Goal: Task Accomplishment & Management: Manage account settings

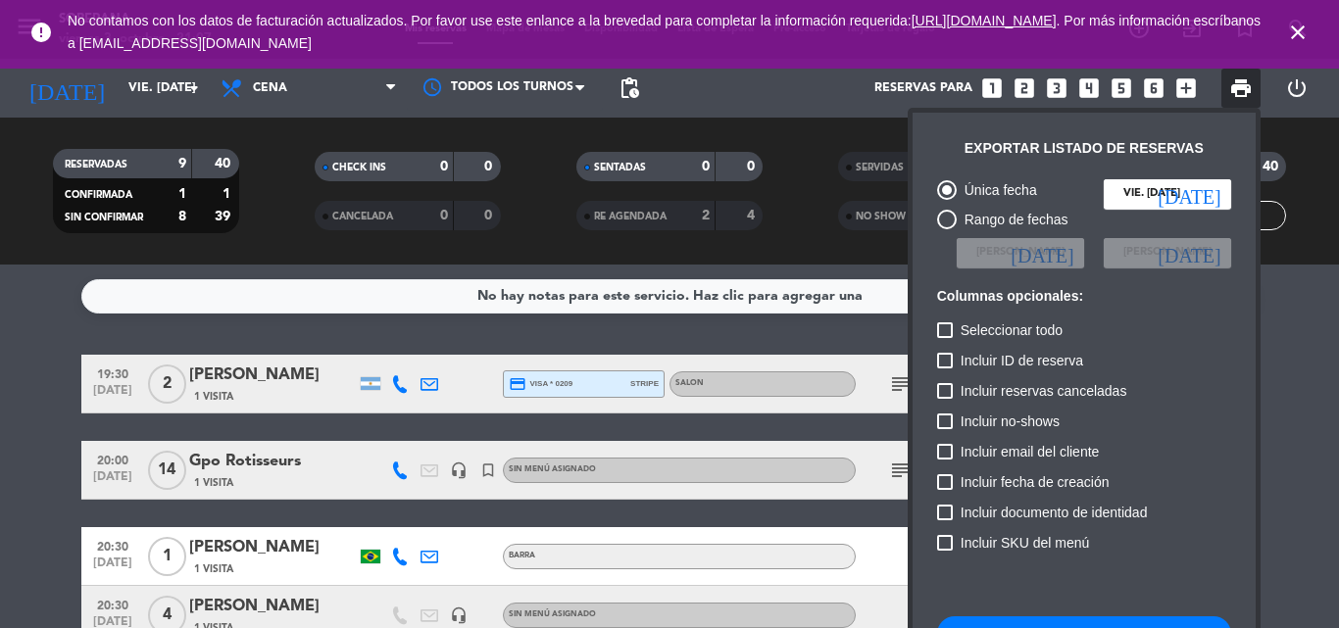
scroll to position [120, 0]
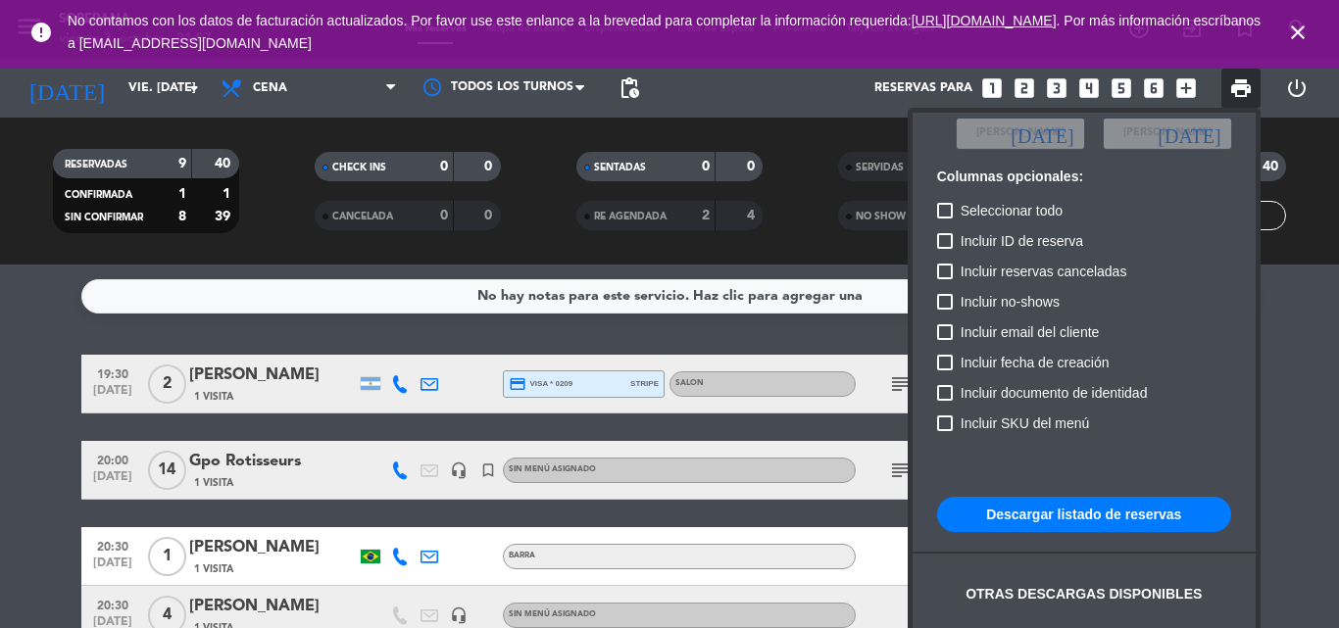
click at [191, 89] on div at bounding box center [669, 314] width 1339 height 628
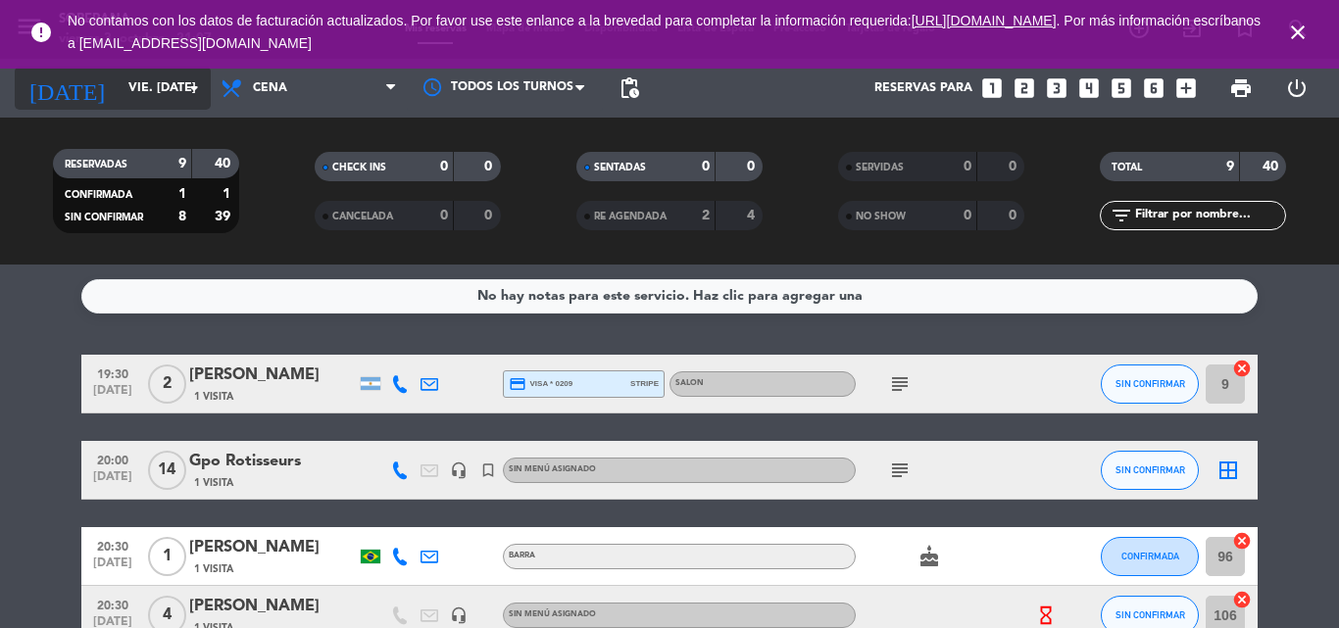
click at [174, 88] on input "vie. [DATE]" at bounding box center [202, 88] width 166 height 33
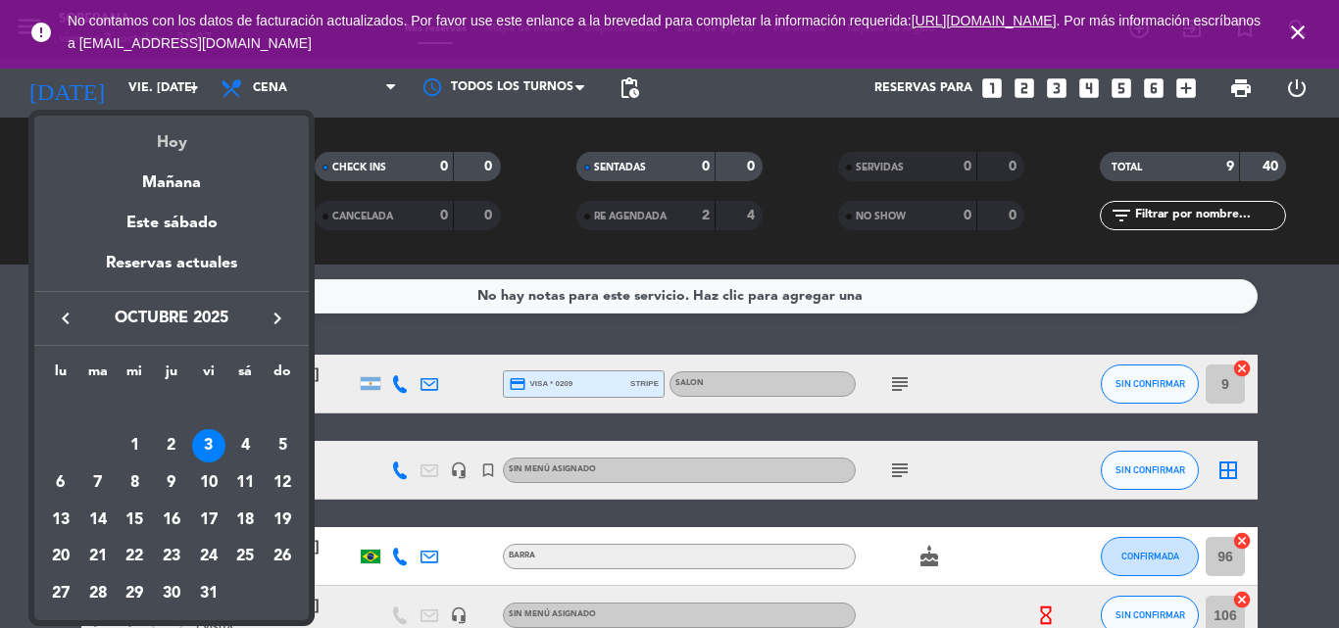
click at [196, 127] on div "Hoy" at bounding box center [171, 136] width 275 height 40
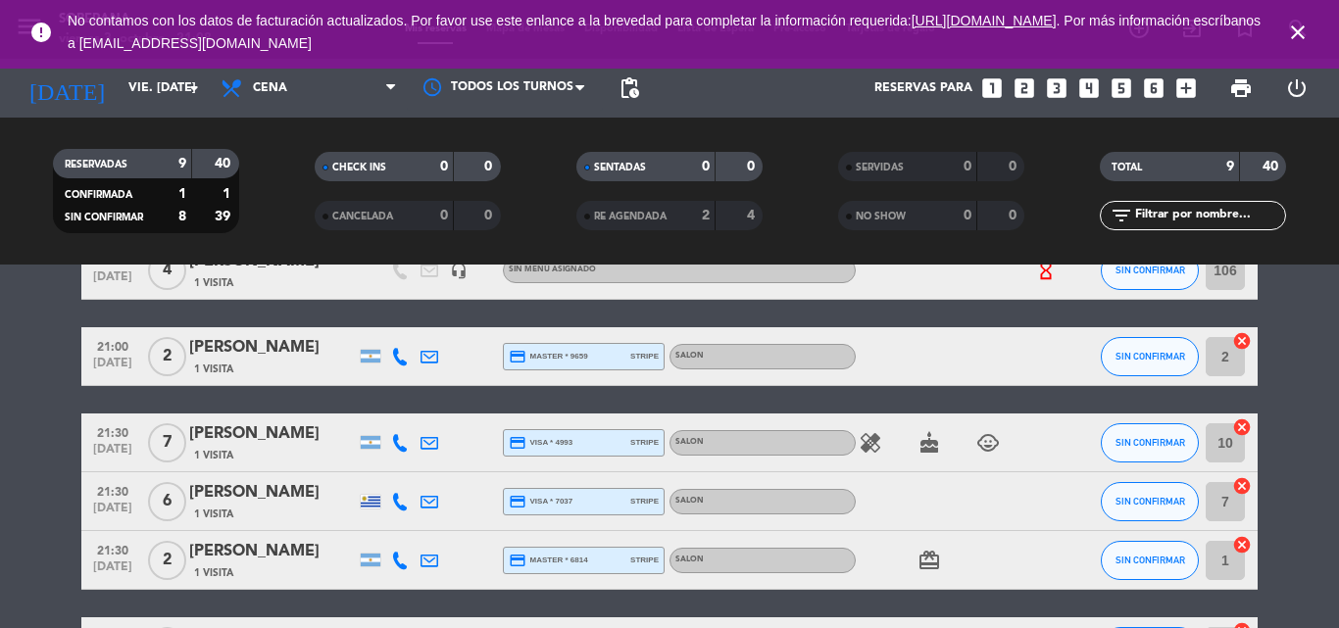
scroll to position [392, 0]
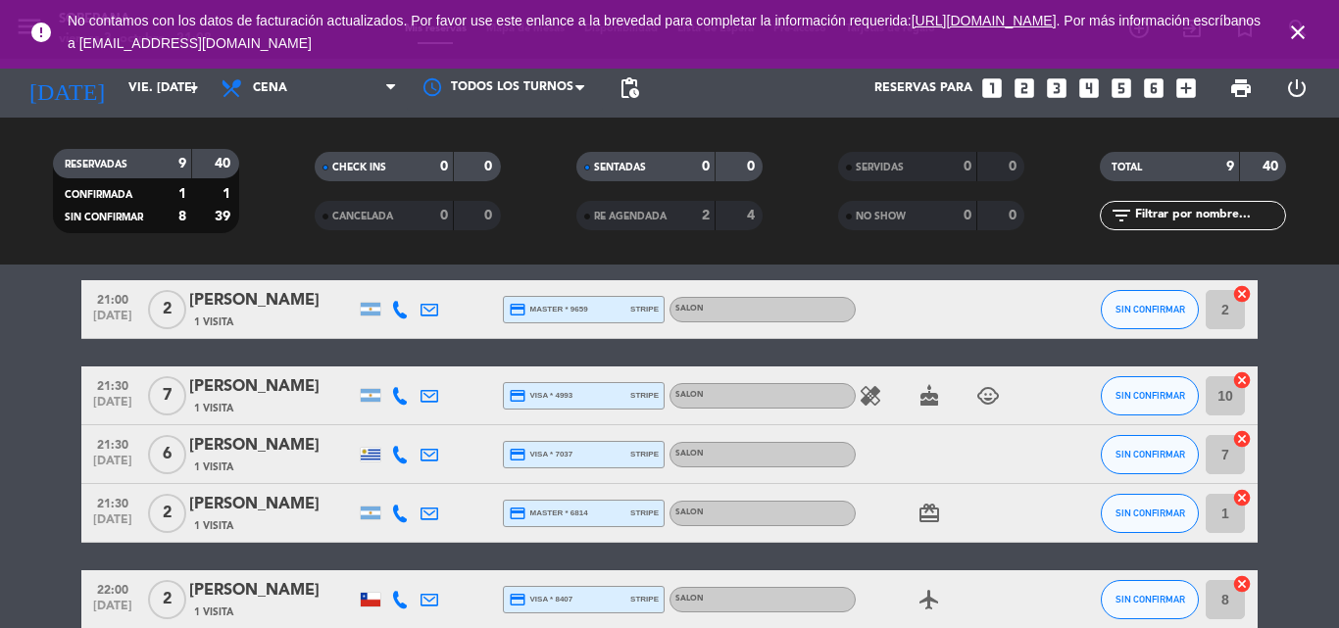
click at [0, 539] on bookings-row "19:30 [DATE] 2 [PERSON_NAME] 1 Visita credit_card visa * 0209 stripe SALON subj…" at bounding box center [669, 296] width 1339 height 667
click at [1289, 26] on icon "close" at bounding box center [1298, 33] width 24 height 24
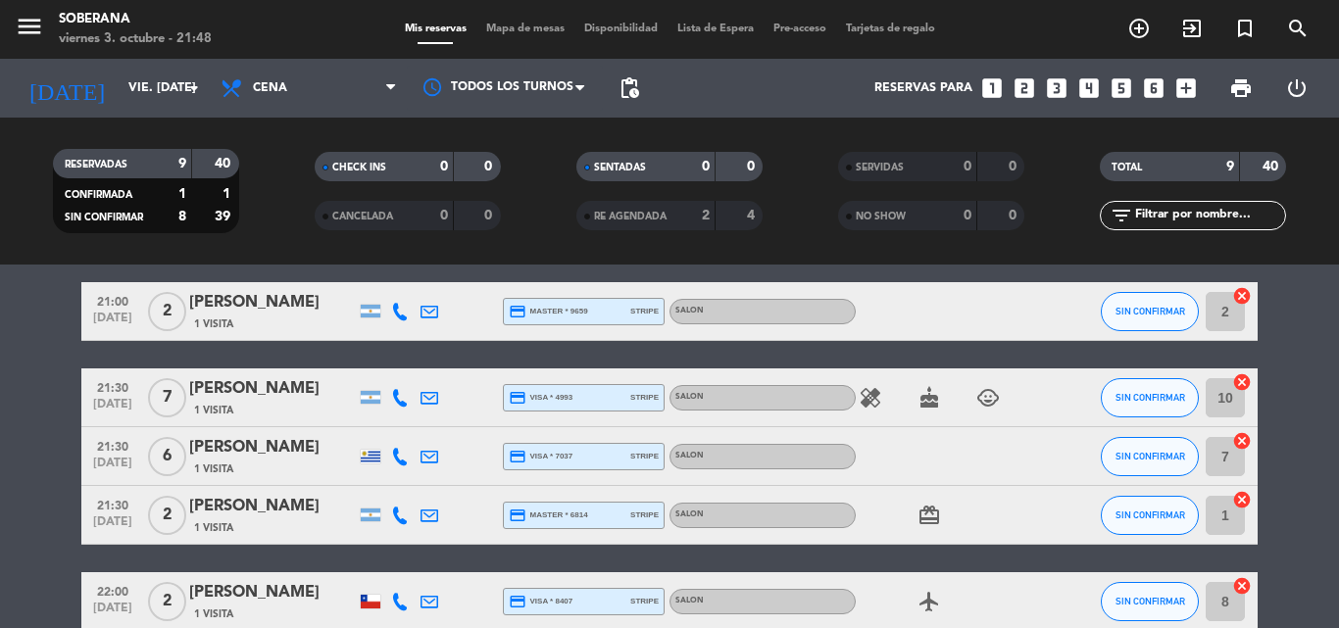
scroll to position [393, 0]
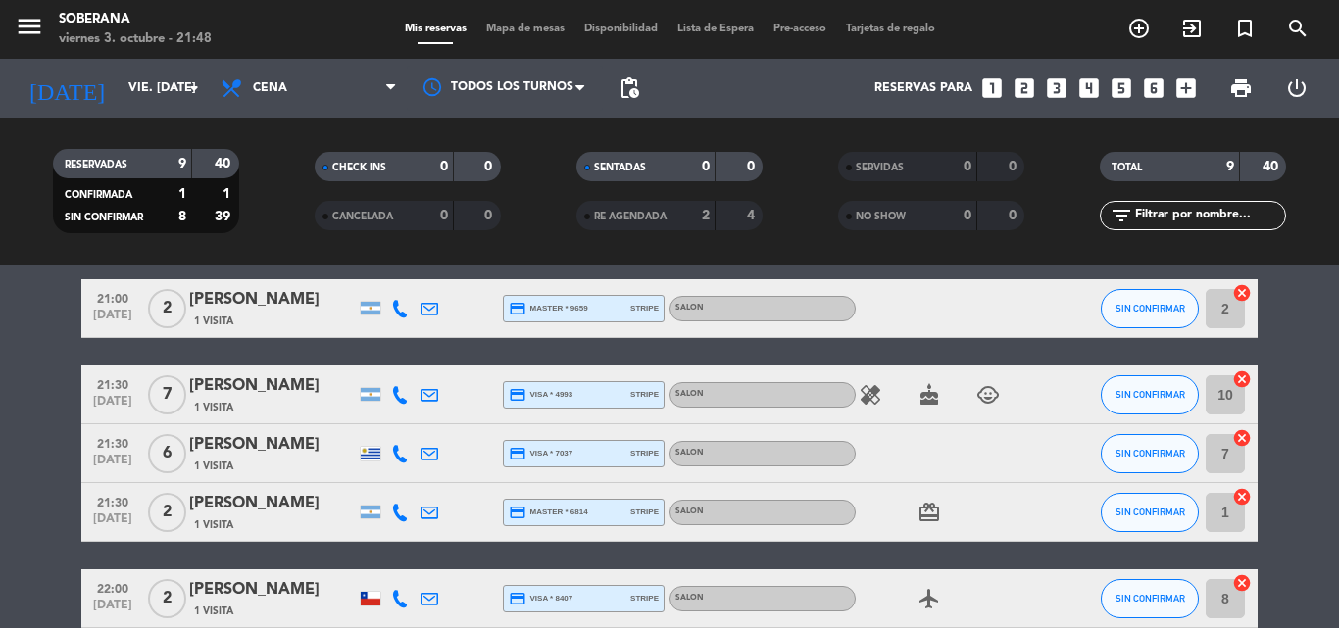
click at [924, 400] on icon "cake" at bounding box center [930, 395] width 24 height 24
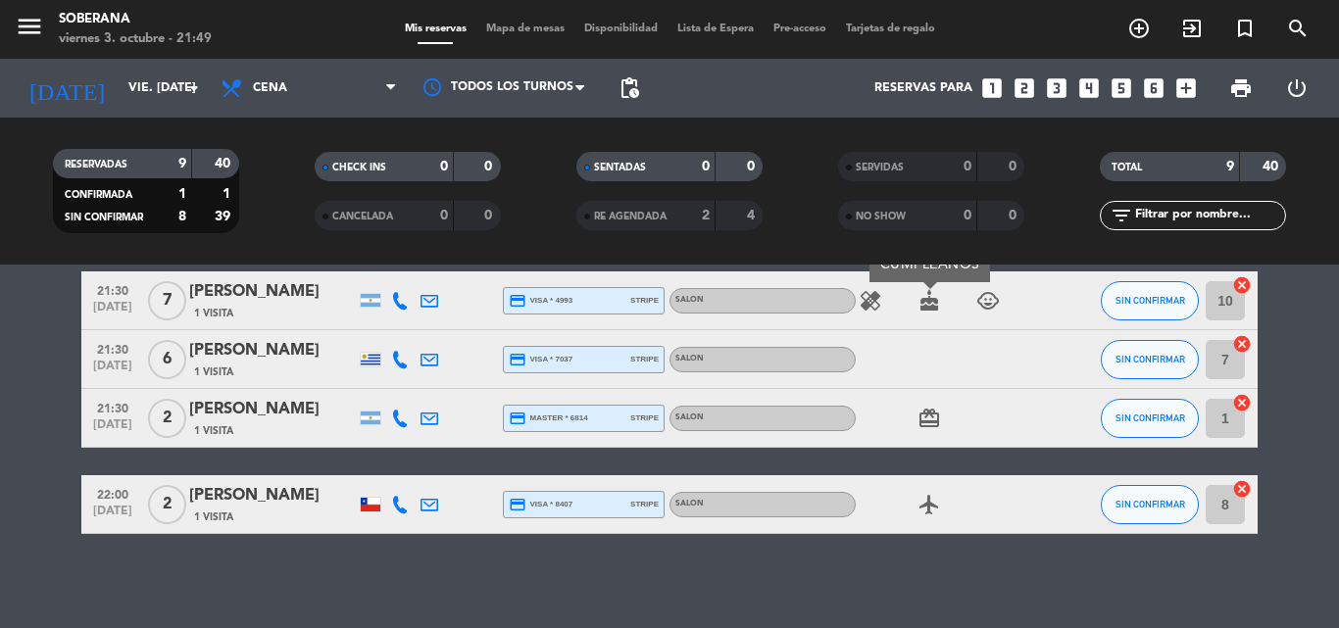
scroll to position [491, 0]
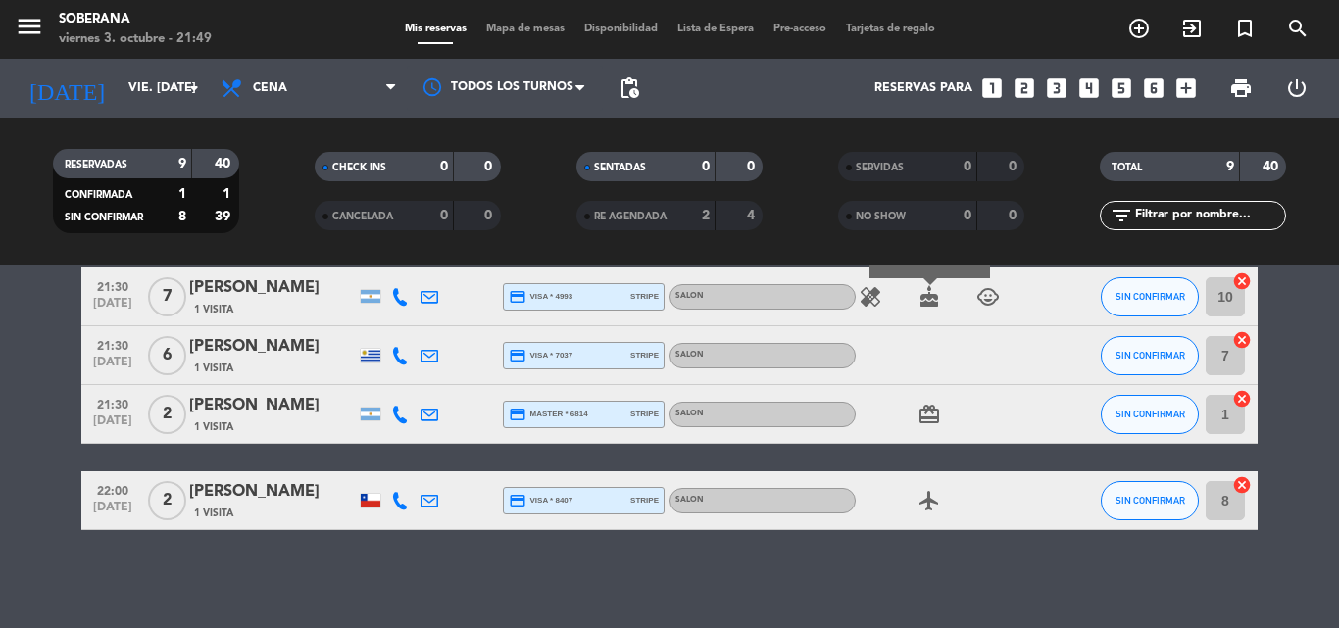
click at [400, 297] on icon at bounding box center [400, 297] width 18 height 18
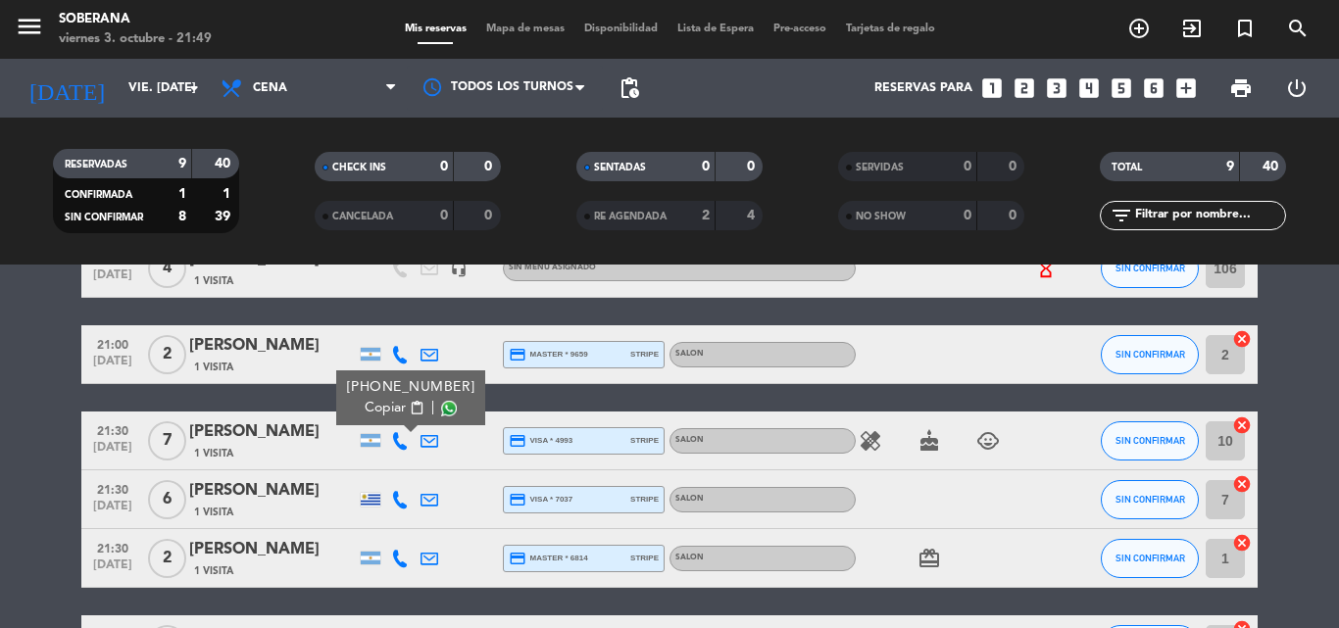
scroll to position [393, 0]
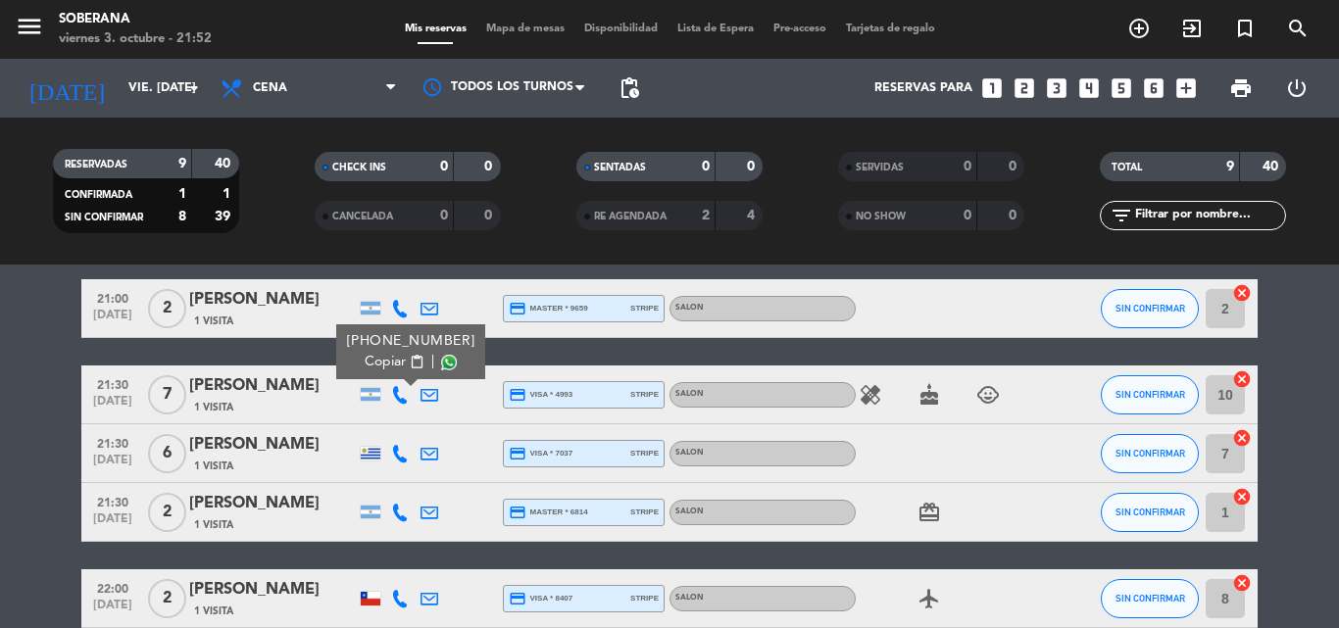
click at [36, 430] on bookings-row "19:30 [DATE] 2 [PERSON_NAME] 1 Visita credit_card visa * 0209 stripe SALON subj…" at bounding box center [669, 295] width 1339 height 667
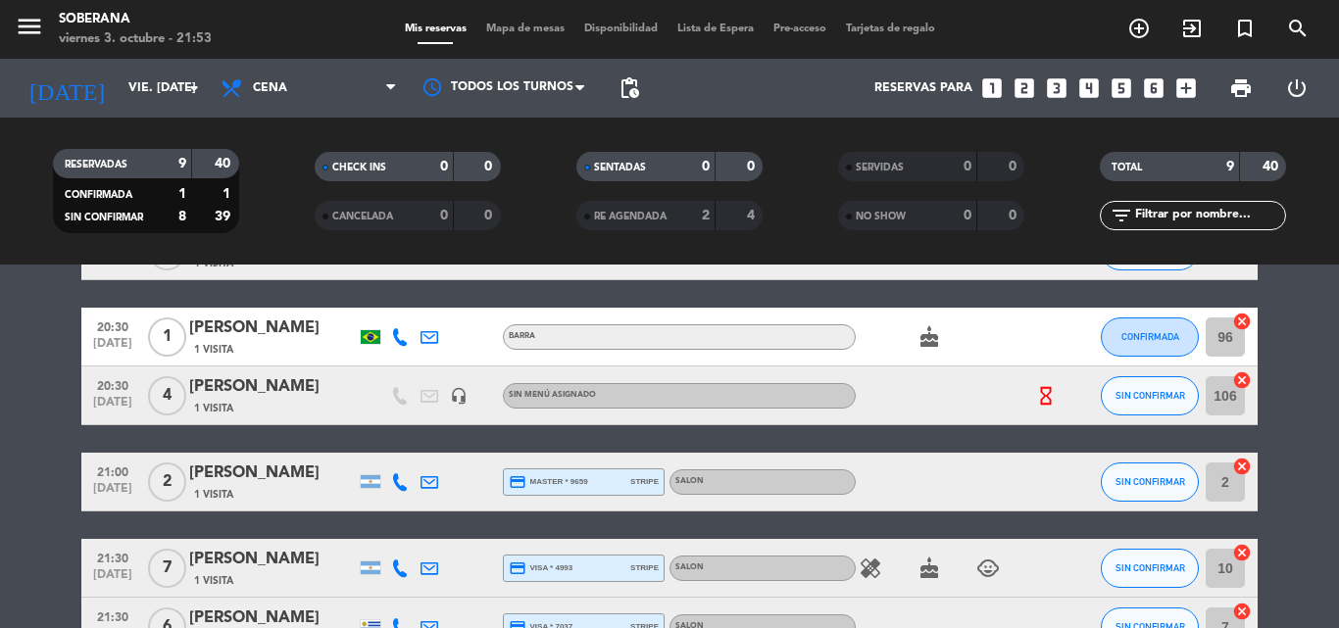
scroll to position [0, 0]
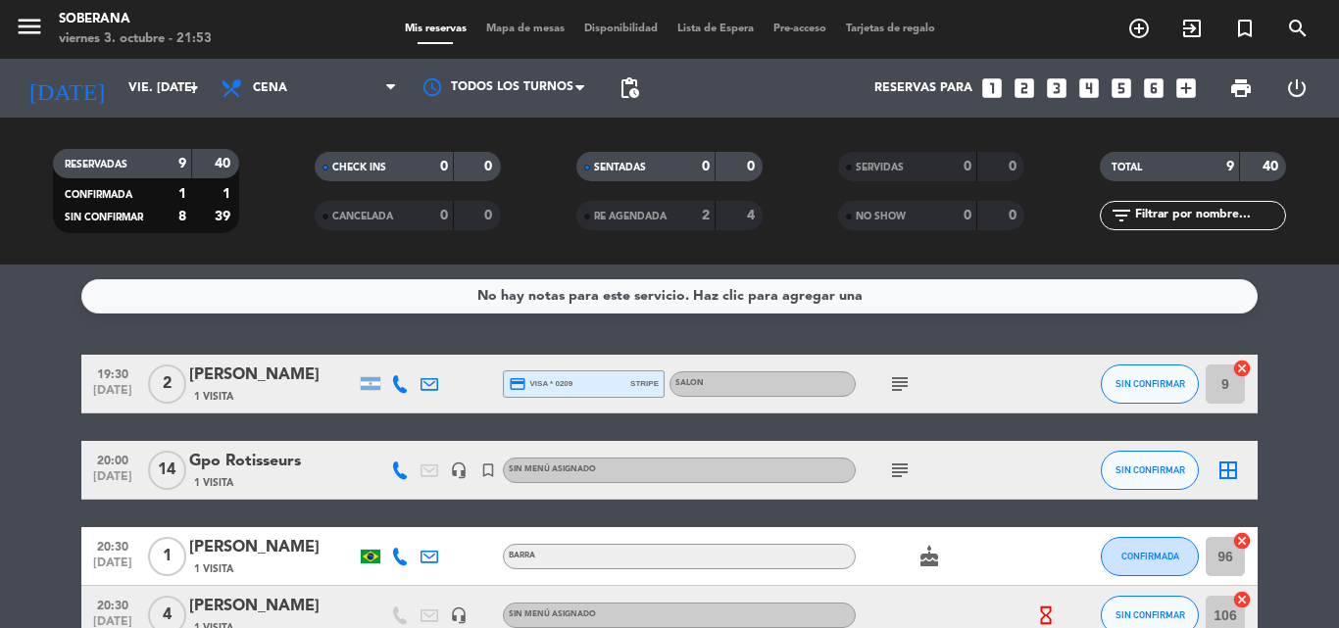
click at [168, 376] on span "2" at bounding box center [167, 384] width 38 height 39
